Goal: Find specific page/section: Find specific page/section

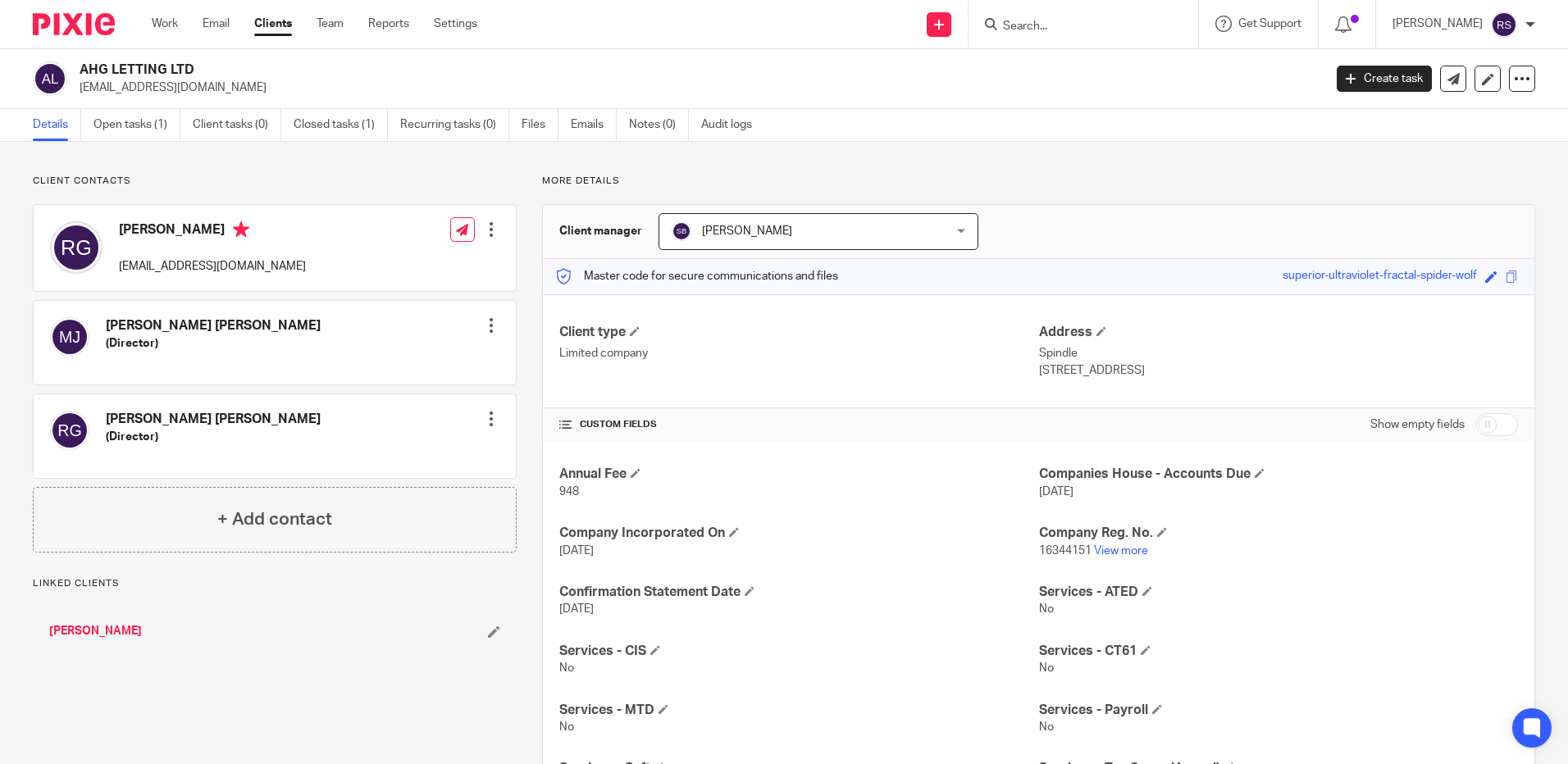
click at [1083, 22] on input "Search" at bounding box center [1074, 27] width 148 height 15
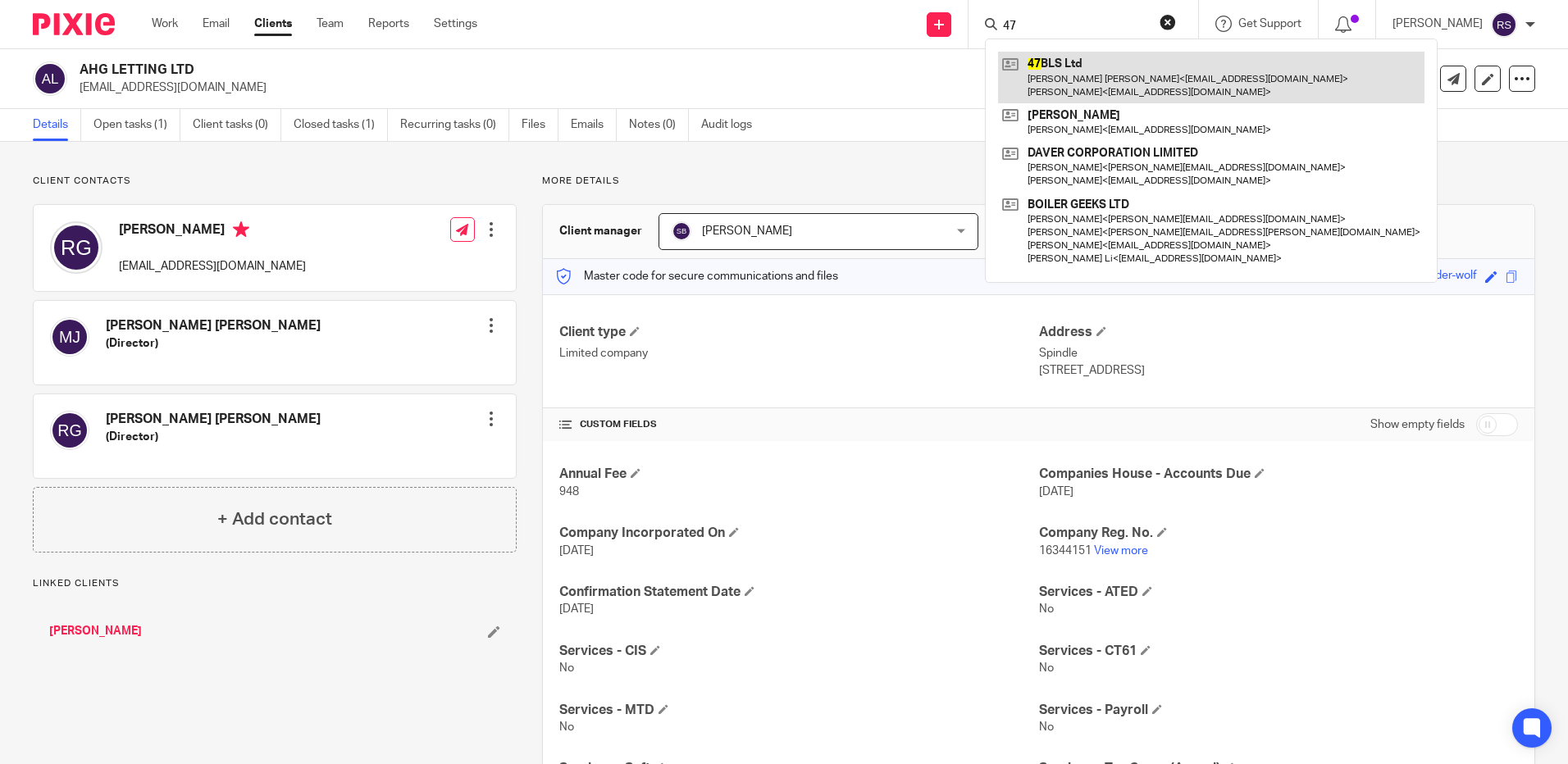
type input "47"
click at [1039, 76] on link at bounding box center [1211, 77] width 426 height 51
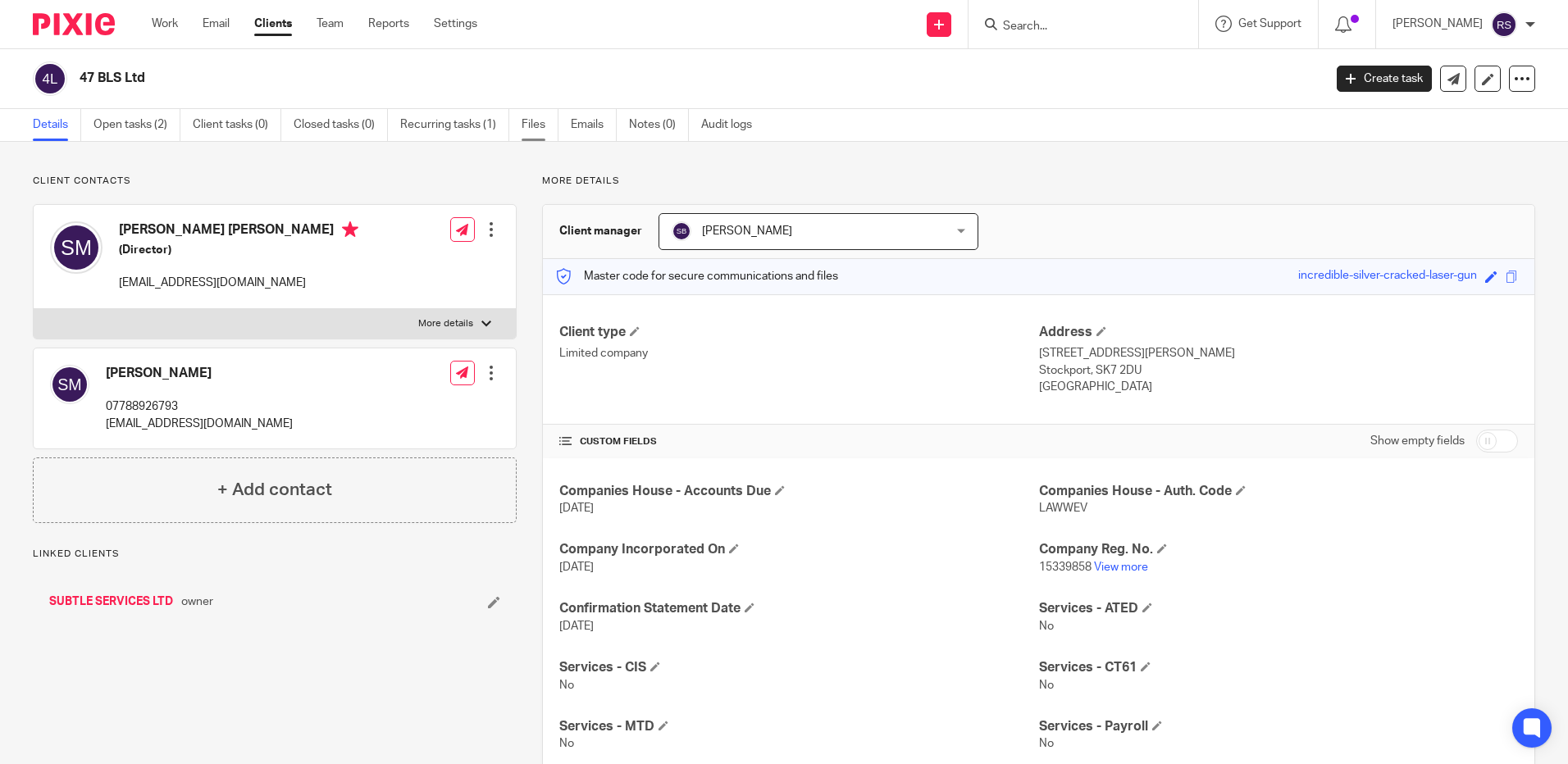
click at [548, 126] on link "Files" at bounding box center [540, 125] width 37 height 32
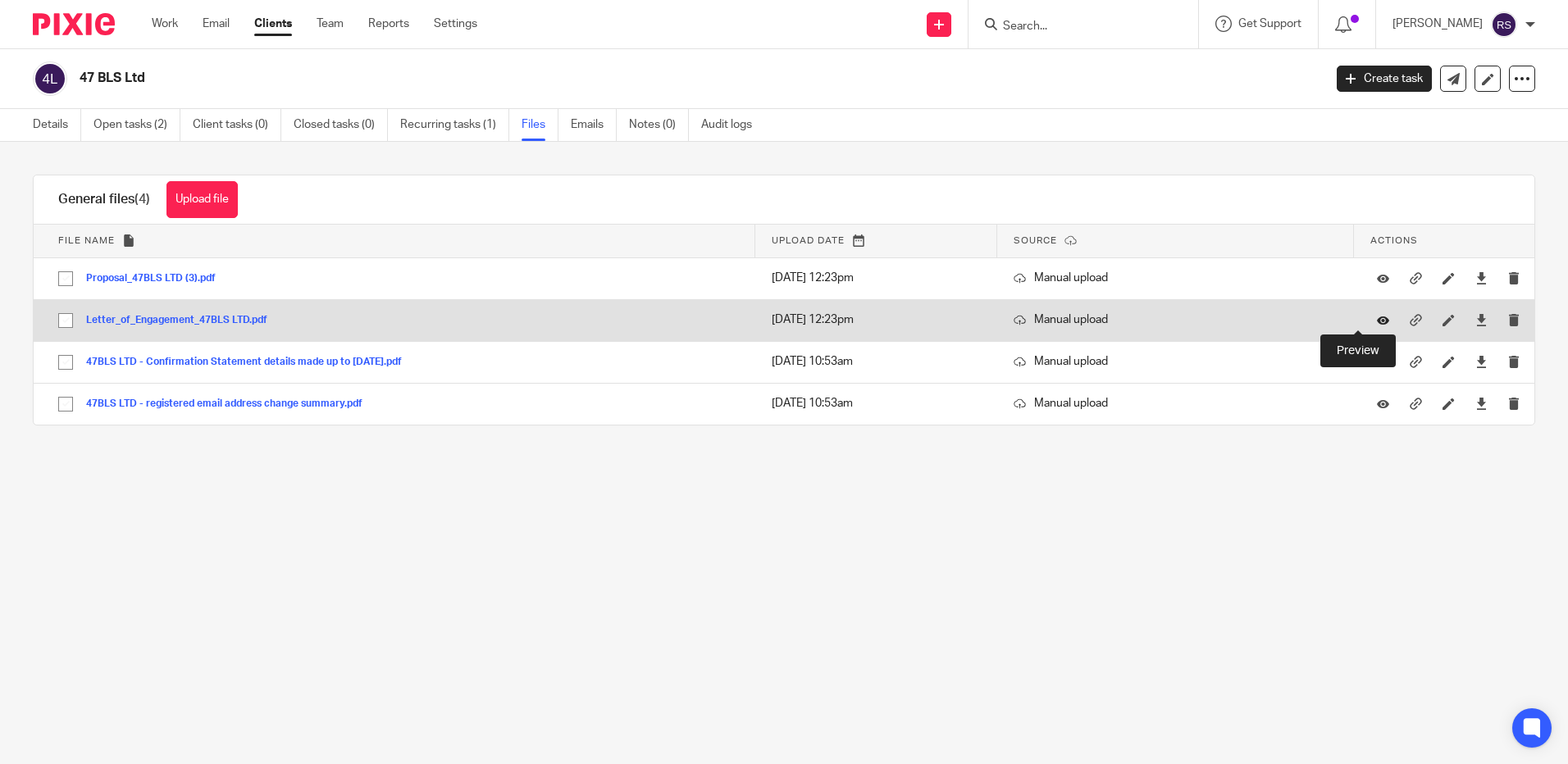
click at [1377, 314] on icon at bounding box center [1383, 320] width 12 height 12
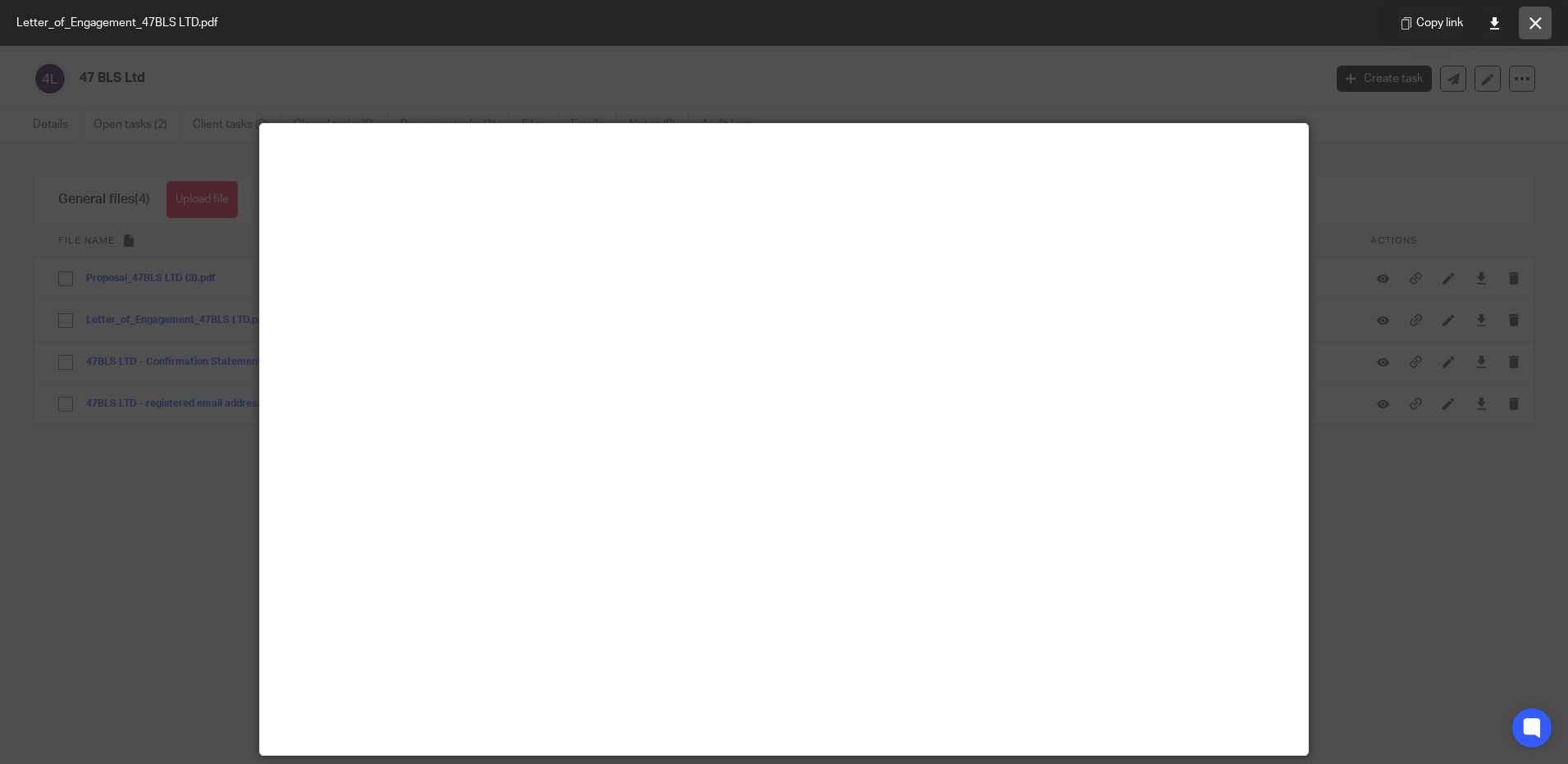
click at [1544, 17] on button at bounding box center [1535, 24] width 33 height 33
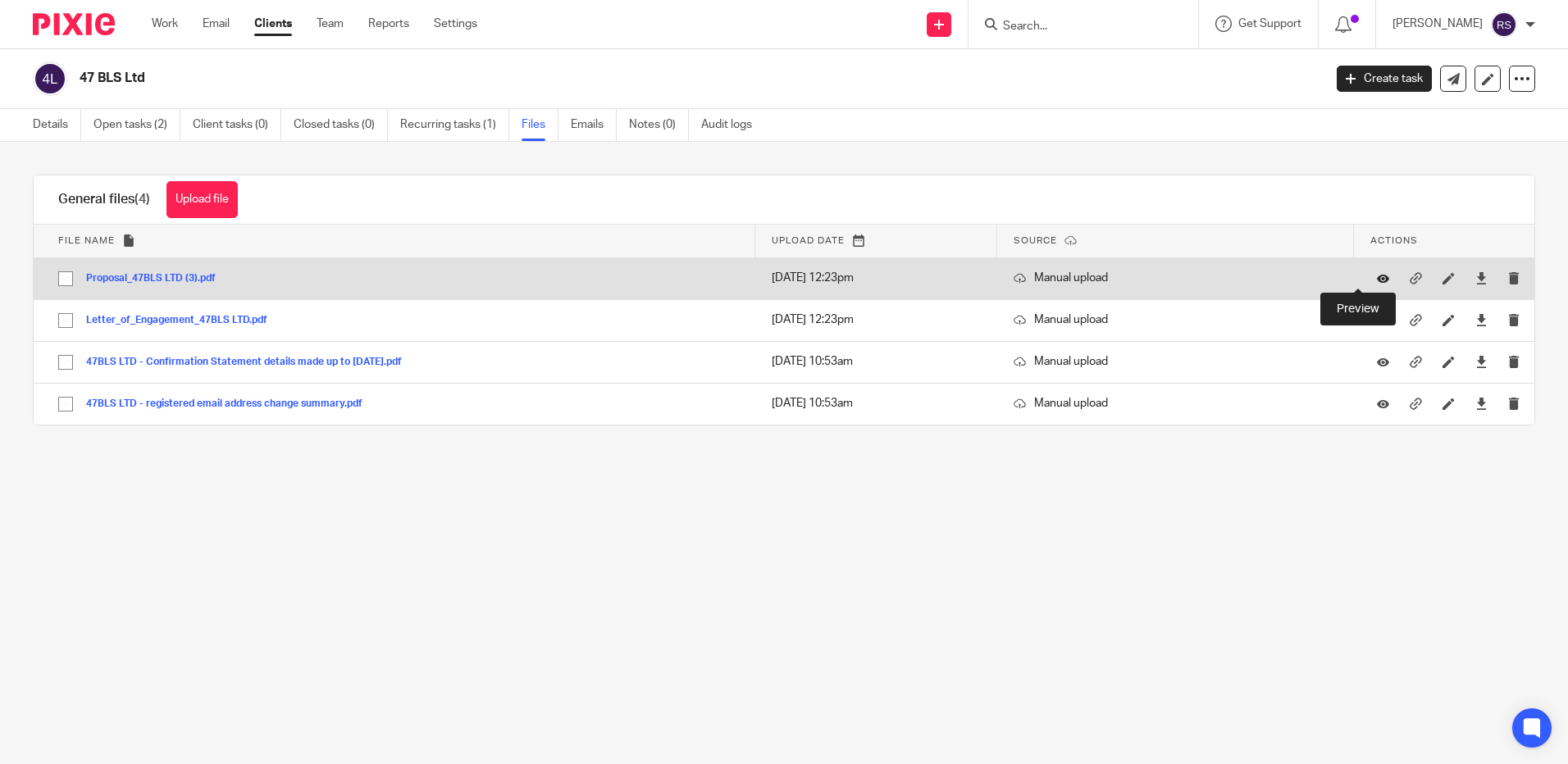
click at [1377, 275] on icon at bounding box center [1383, 279] width 12 height 12
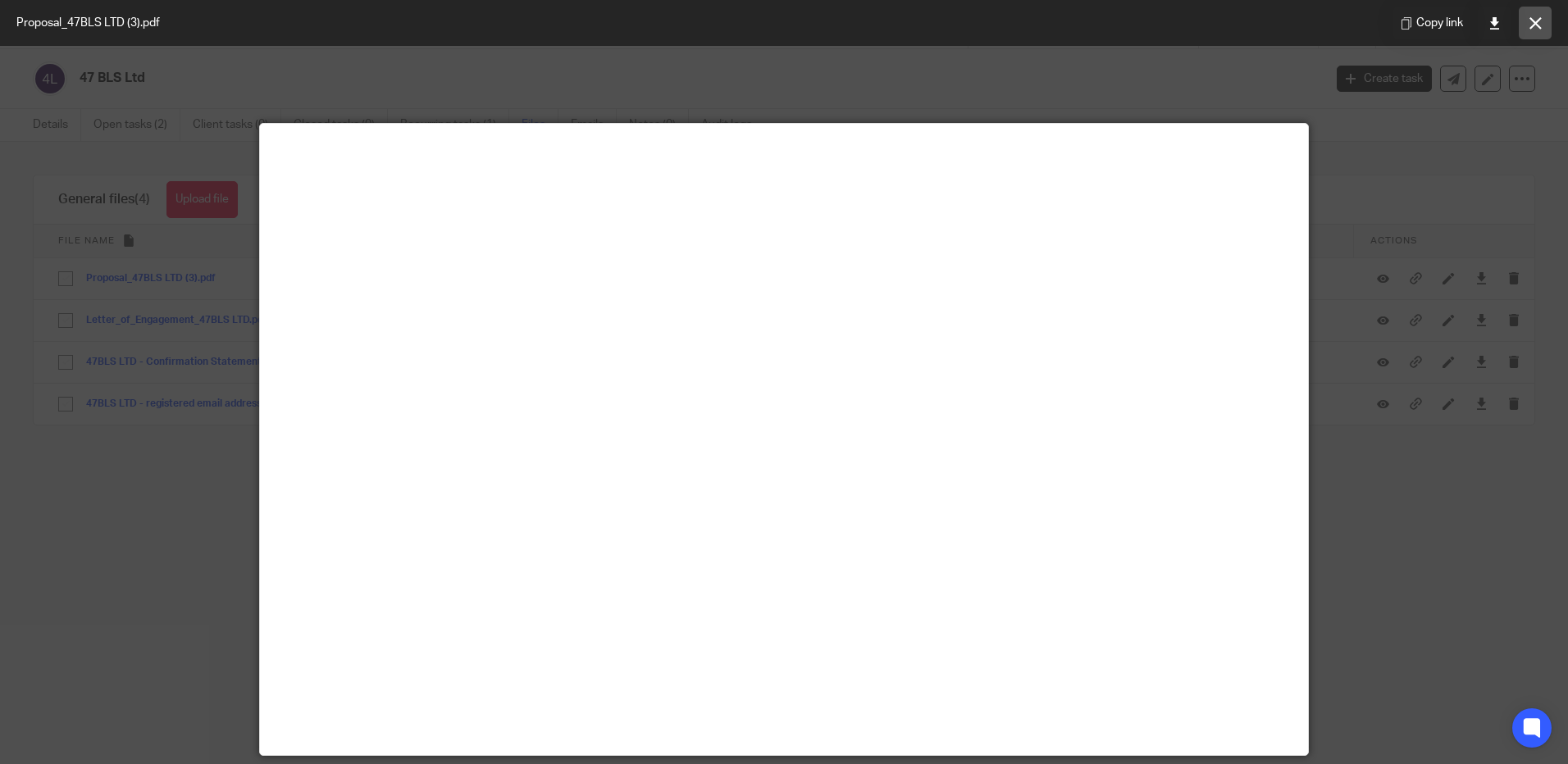
click at [1538, 15] on button at bounding box center [1535, 24] width 33 height 33
